Goal: Task Accomplishment & Management: Use online tool/utility

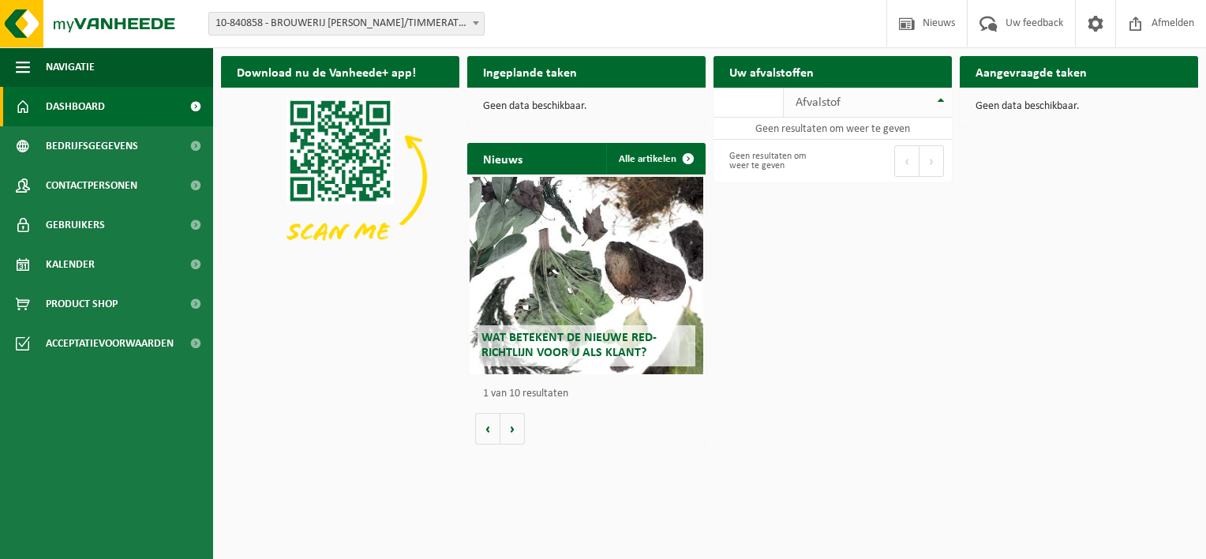
click at [943, 103] on th "Afvalstof" at bounding box center [868, 103] width 168 height 30
click at [478, 24] on b at bounding box center [476, 23] width 6 height 4
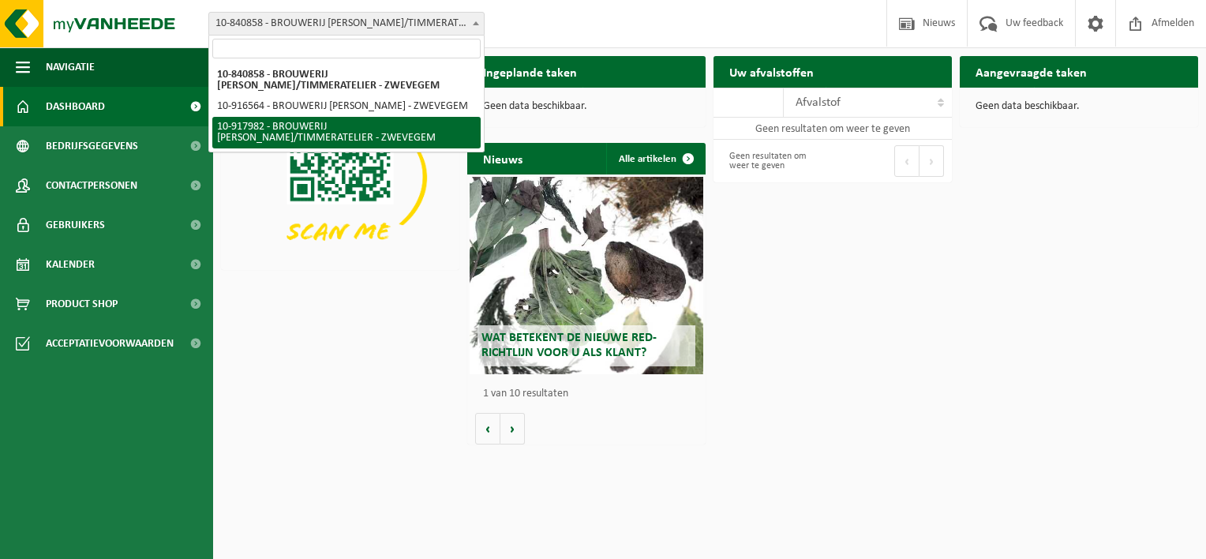
select select "128308"
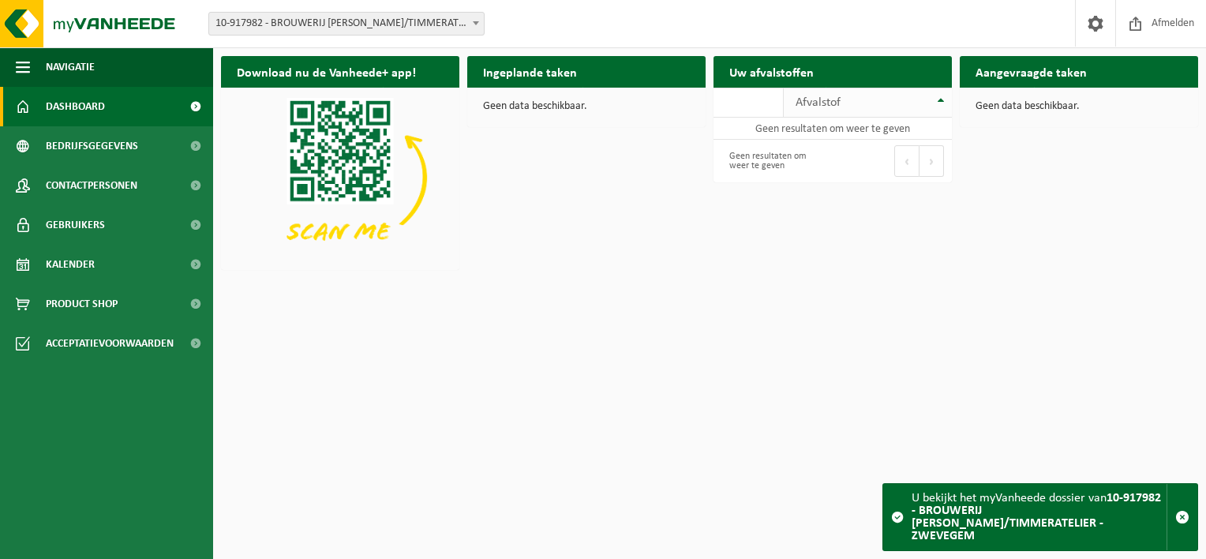
click at [941, 101] on th "Afvalstof" at bounding box center [868, 103] width 168 height 30
click at [470, 23] on span at bounding box center [476, 23] width 16 height 21
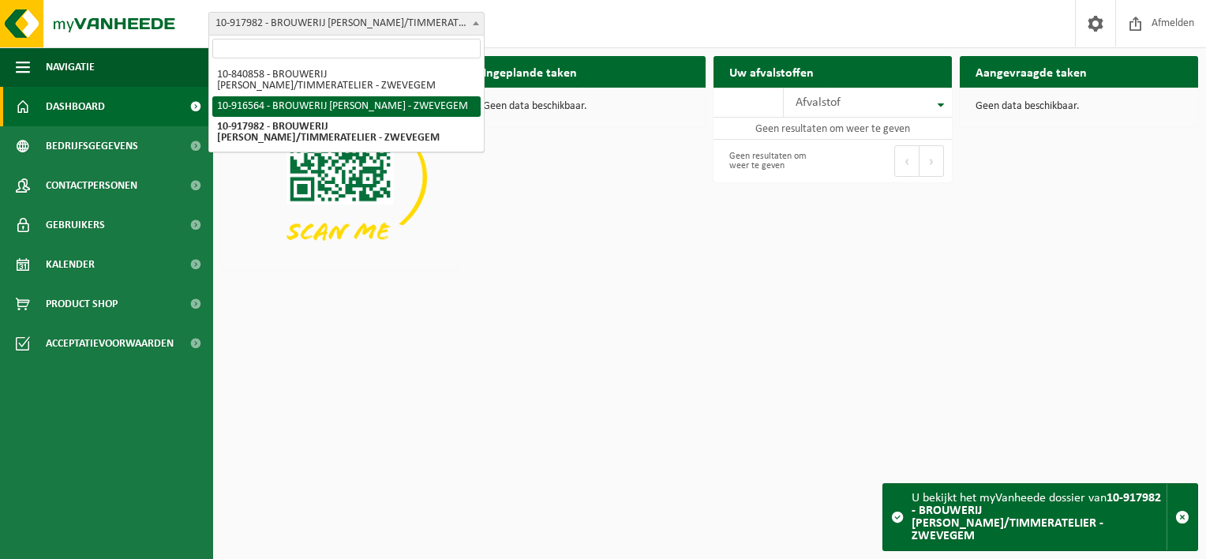
select select "127596"
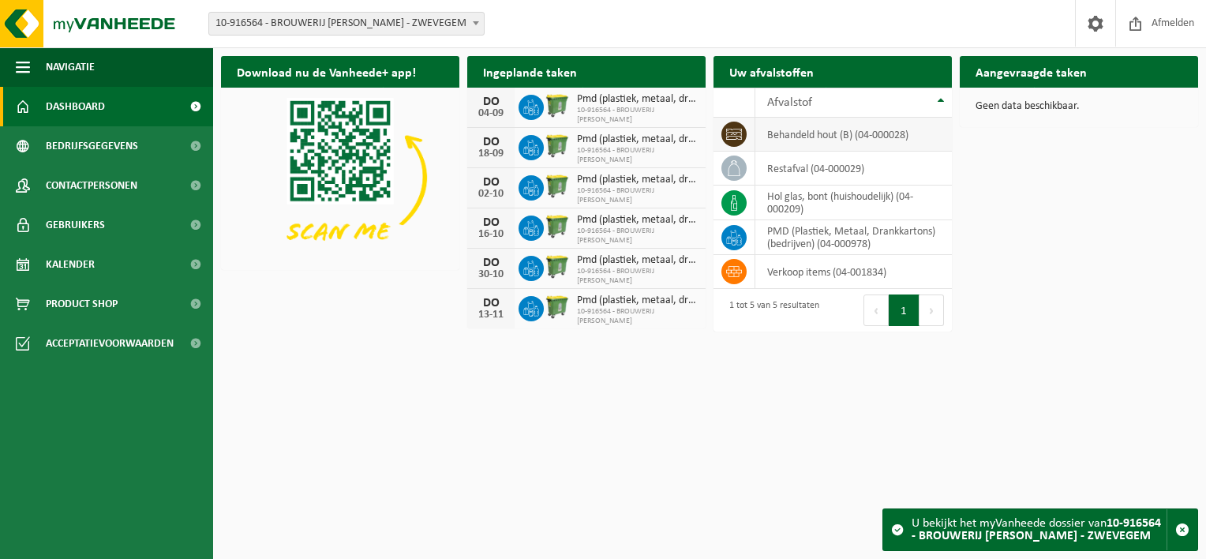
click at [809, 139] on td "behandeld hout (B) (04-000028)" at bounding box center [853, 135] width 197 height 34
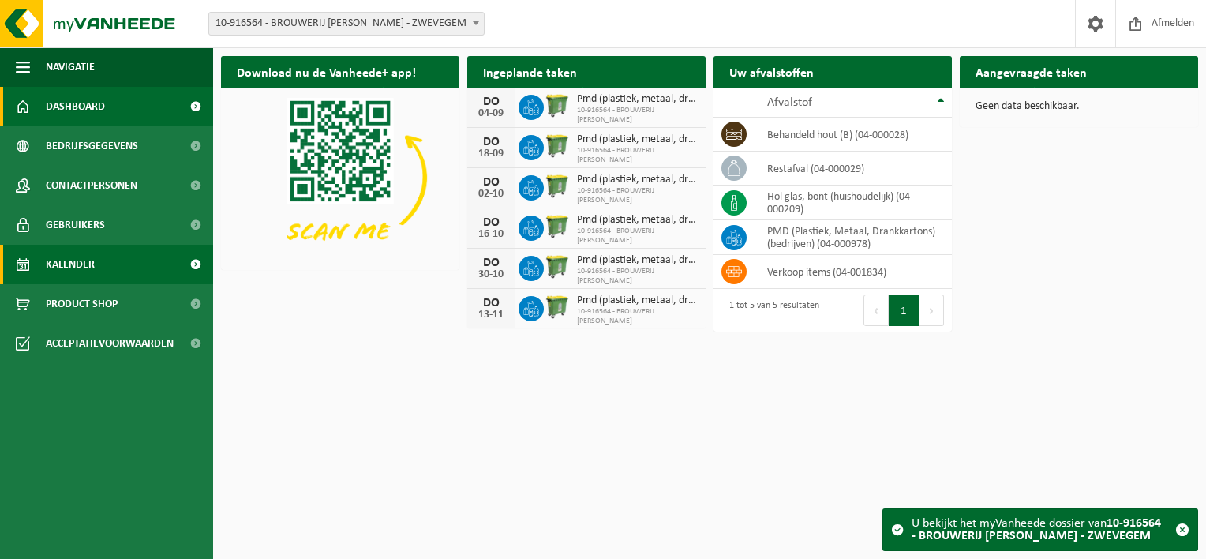
click at [69, 265] on span "Kalender" at bounding box center [70, 264] width 49 height 39
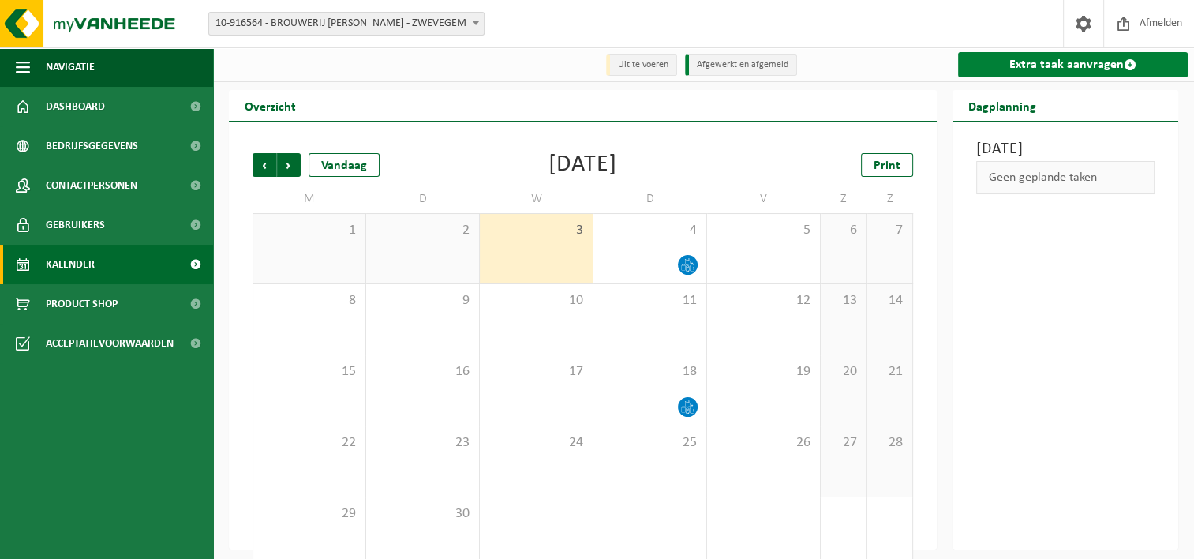
click at [1013, 66] on link "Extra taak aanvragen" at bounding box center [1073, 64] width 230 height 25
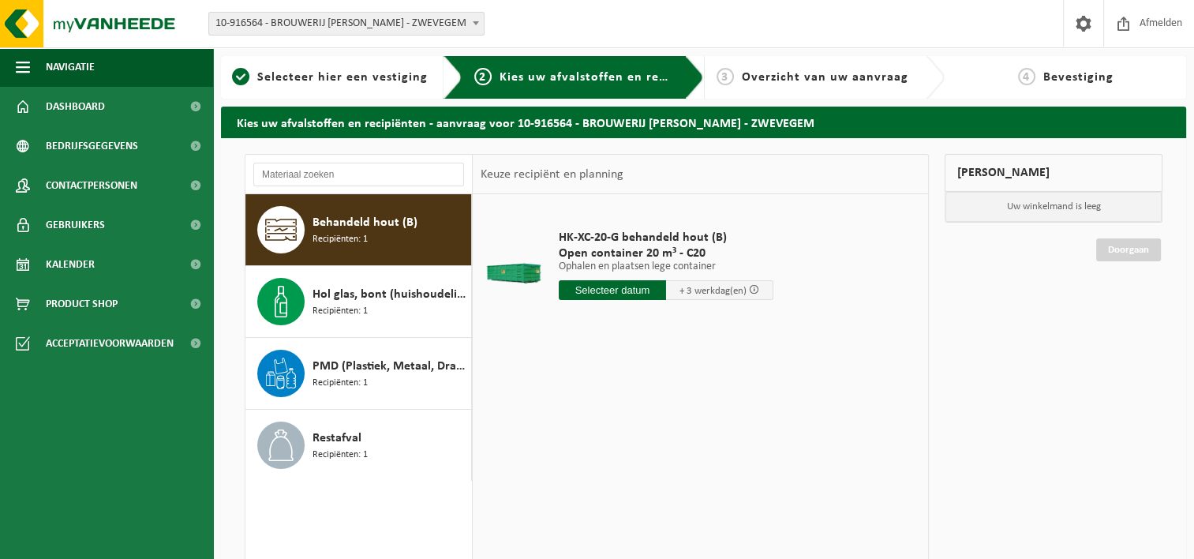
click at [344, 224] on span "Behandeld hout (B)" at bounding box center [365, 222] width 105 height 19
click at [609, 290] on input "text" at bounding box center [612, 290] width 107 height 20
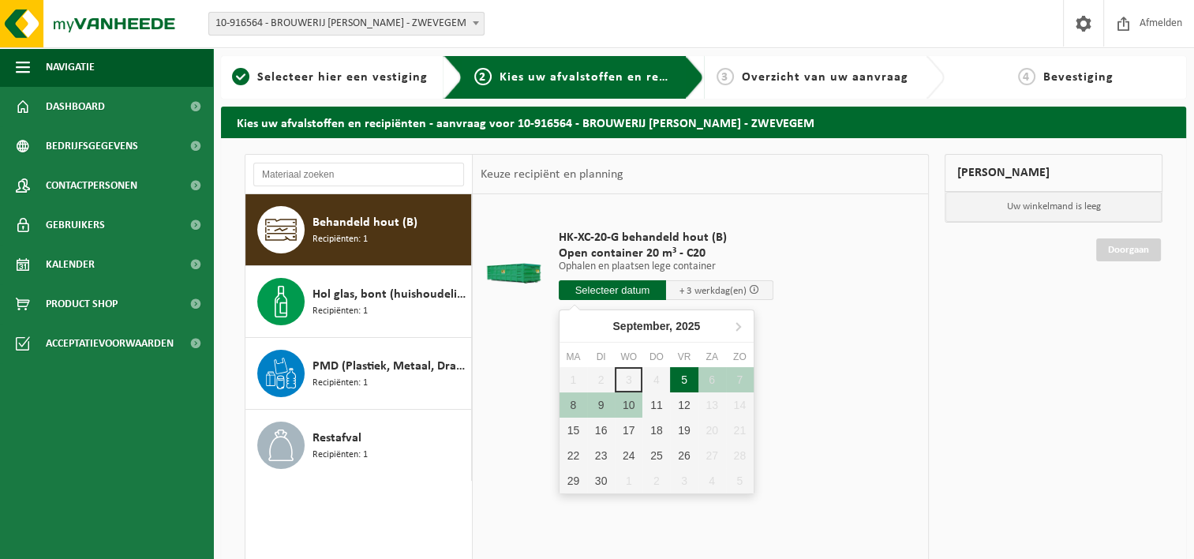
click at [686, 376] on div "5" at bounding box center [684, 379] width 28 height 25
type input "Van [DATE]"
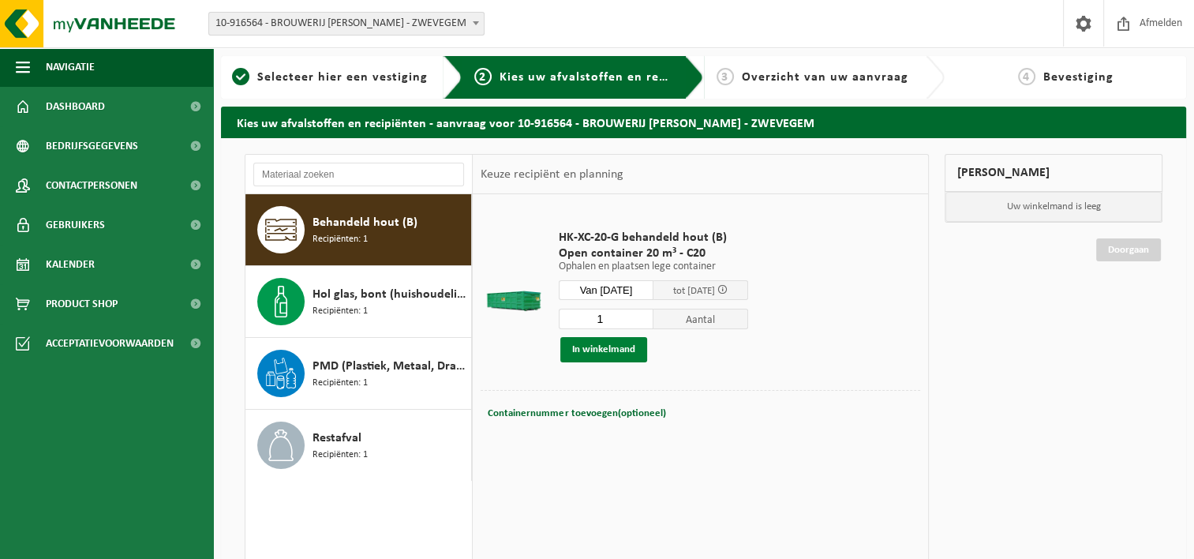
click at [608, 351] on button "In winkelmand" at bounding box center [603, 349] width 87 height 25
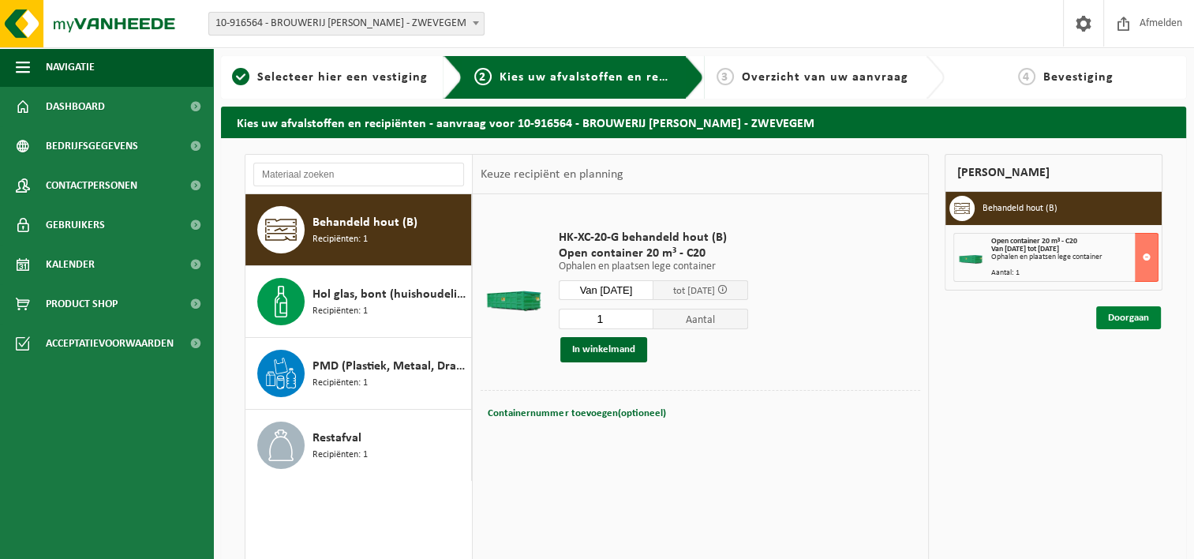
click at [1130, 316] on link "Doorgaan" at bounding box center [1128, 317] width 65 height 23
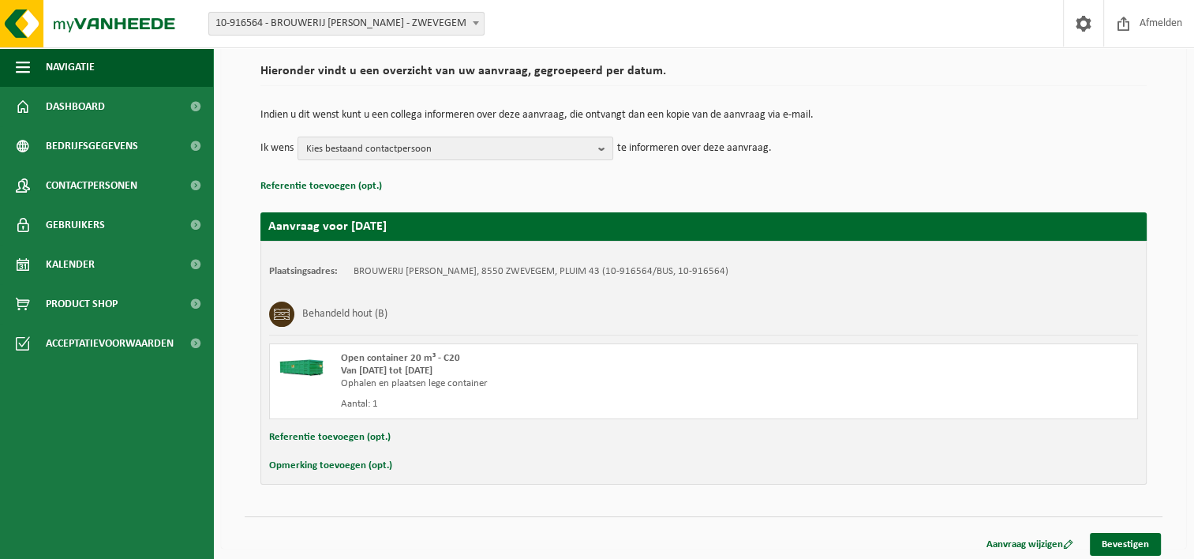
scroll to position [117, 0]
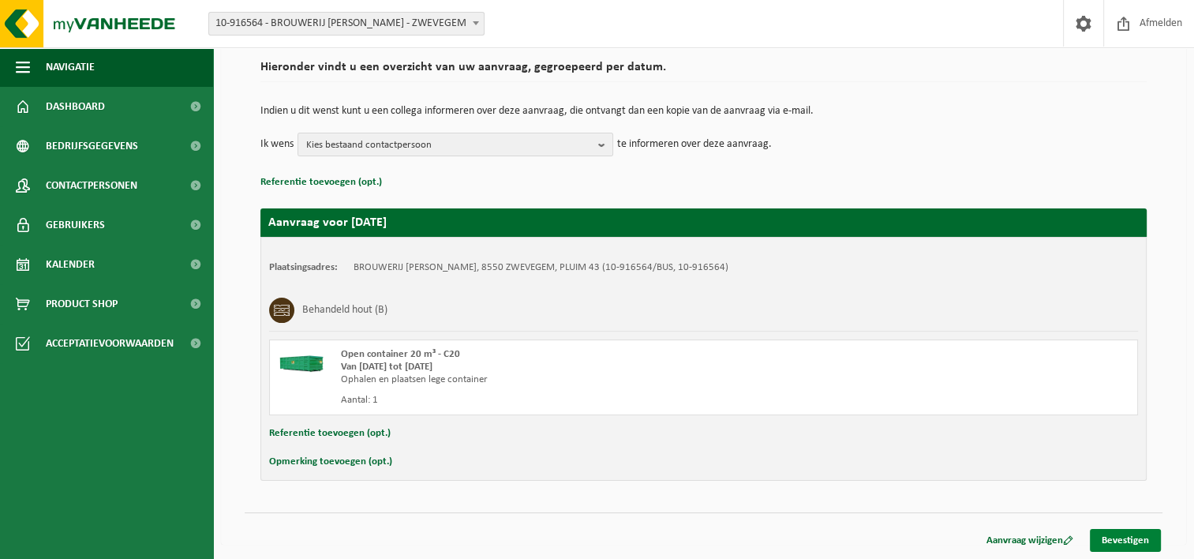
click at [1136, 534] on link "Bevestigen" at bounding box center [1125, 540] width 71 height 23
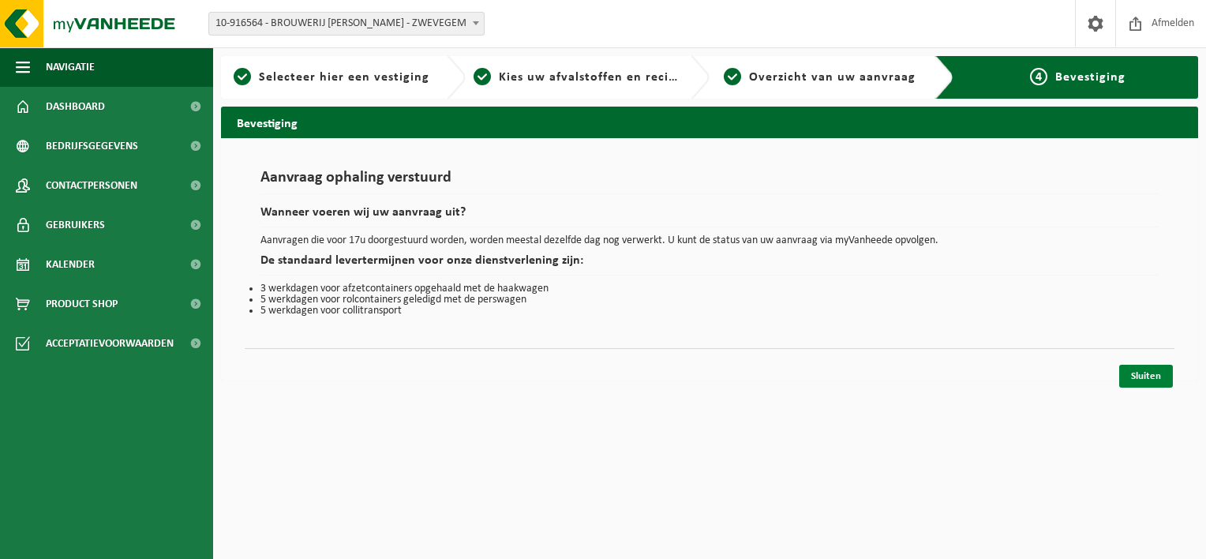
click at [1140, 372] on link "Sluiten" at bounding box center [1146, 376] width 54 height 23
